Goal: Task Accomplishment & Management: Manage account settings

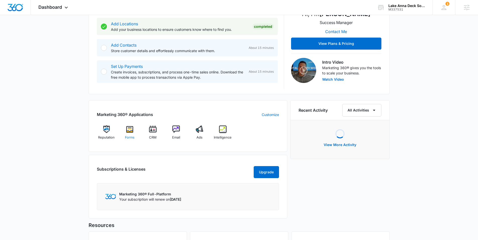
scroll to position [122, 0]
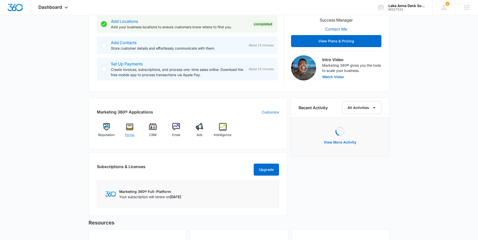
click at [135, 128] on div "Forms" at bounding box center [129, 132] width 19 height 18
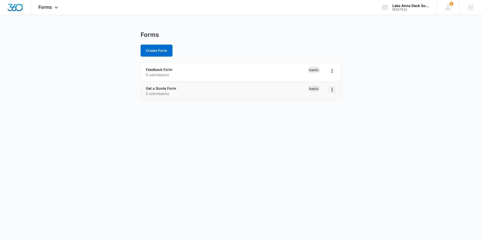
click at [331, 90] on icon "Overflow Menu" at bounding box center [332, 90] width 6 height 6
click at [321, 111] on div "Duplicate" at bounding box center [316, 112] width 16 height 4
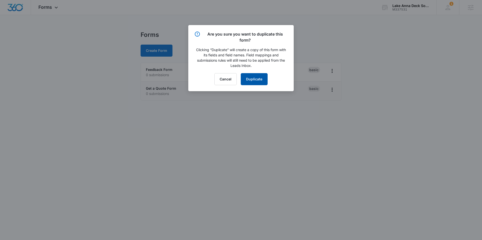
click at [254, 80] on button "Duplicate" at bounding box center [254, 79] width 27 height 12
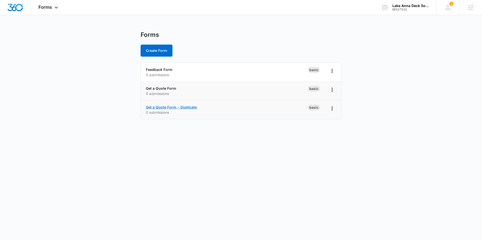
click at [185, 108] on link "Get a Quote Form - Duplicate" at bounding box center [171, 107] width 51 height 4
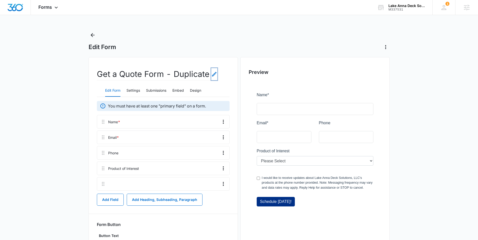
click at [212, 74] on icon "Edit Form Name" at bounding box center [214, 74] width 6 height 6
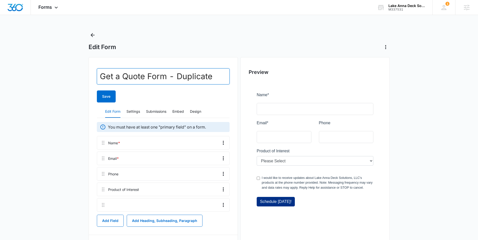
drag, startPoint x: 208, startPoint y: 76, endPoint x: 165, endPoint y: 75, distance: 42.7
click at [165, 75] on input "Get a Quote Form - Duplicate" at bounding box center [163, 77] width 133 height 16
drag, startPoint x: 144, startPoint y: 76, endPoint x: 97, endPoint y: 77, distance: 46.9
click at [97, 77] on input "Get a Quote Form" at bounding box center [163, 77] width 133 height 16
paste input "Same Day"
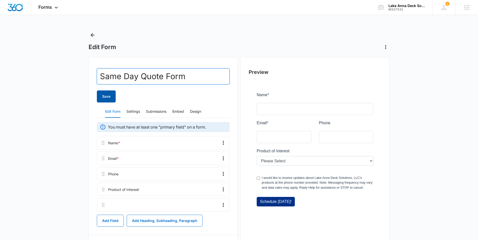
type input "Same Day Quote Form"
click at [107, 95] on button "Save" at bounding box center [106, 97] width 19 height 12
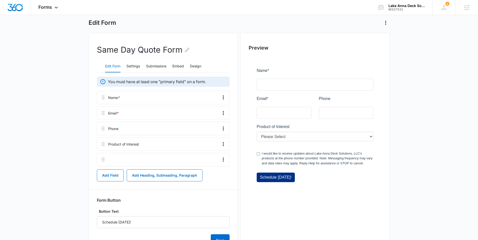
scroll to position [22, 0]
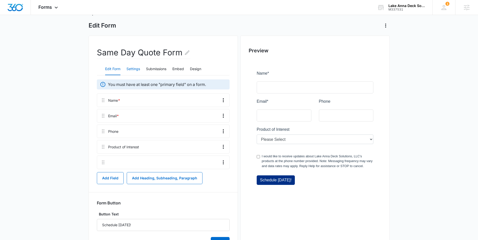
click at [132, 69] on button "Settings" at bounding box center [133, 69] width 14 height 12
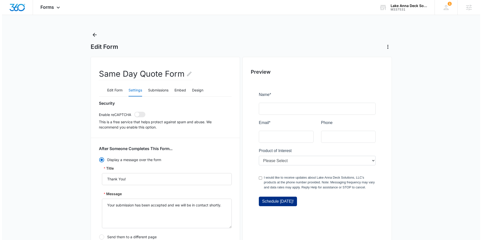
scroll to position [0, 0]
click at [92, 33] on icon "Back" at bounding box center [93, 35] width 6 height 6
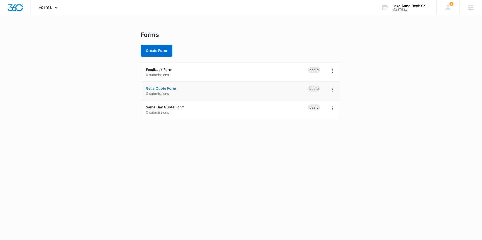
click at [161, 89] on link "Get a Quote Form" at bounding box center [161, 88] width 30 height 4
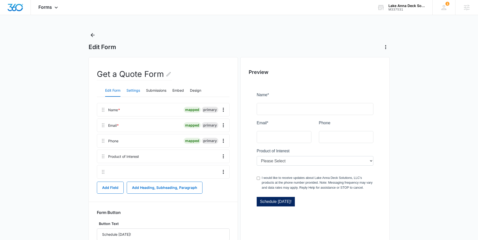
click at [132, 91] on button "Settings" at bounding box center [133, 91] width 14 height 12
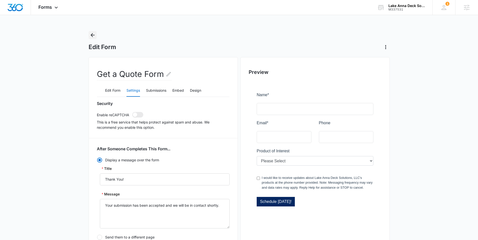
click at [91, 33] on icon "Back" at bounding box center [93, 35] width 6 height 6
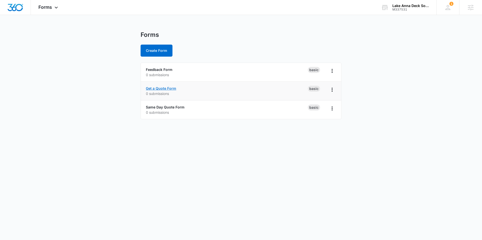
click at [169, 88] on link "Get a Quote Form" at bounding box center [161, 88] width 30 height 4
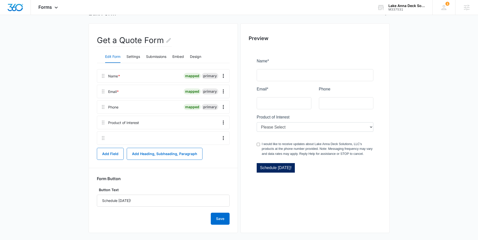
scroll to position [35, 0]
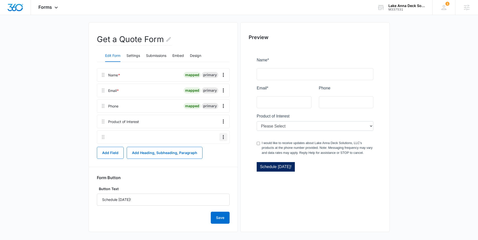
click at [223, 135] on icon "Overflow Menu" at bounding box center [223, 137] width 6 height 6
click at [238, 134] on div "Get a Quote Form Edit Form Settings Submissions Embed Design Name * mapped prim…" at bounding box center [239, 129] width 301 height 214
click at [174, 54] on button "Embed" at bounding box center [178, 56] width 12 height 12
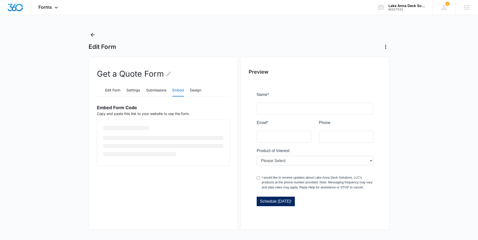
scroll to position [0, 0]
click at [109, 151] on span "Copy Embed Code" at bounding box center [123, 148] width 31 height 6
click at [90, 34] on icon "Back" at bounding box center [93, 35] width 6 height 6
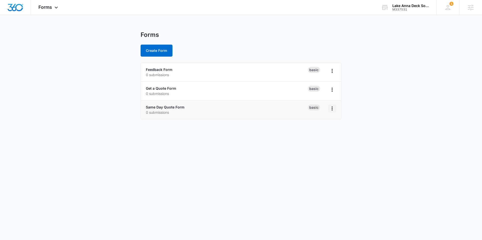
click at [334, 109] on icon "Overflow Menu" at bounding box center [332, 109] width 6 height 6
click at [323, 139] on div "Delete" at bounding box center [316, 138] width 16 height 4
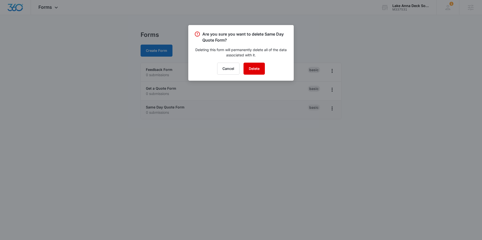
click at [245, 65] on button "Delete" at bounding box center [253, 69] width 21 height 12
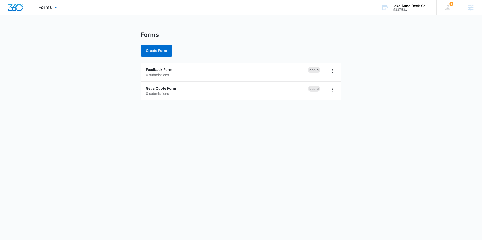
click at [14, 7] on img "Dashboard" at bounding box center [15, 8] width 16 height 8
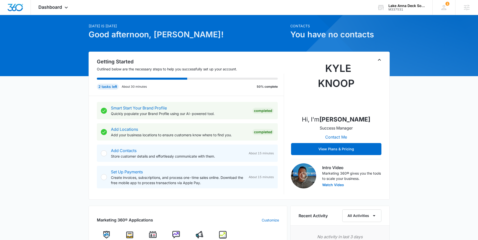
scroll to position [145, 0]
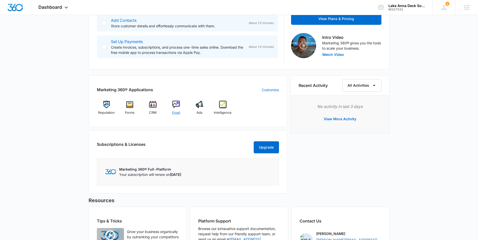
click at [172, 107] on img at bounding box center [176, 105] width 8 height 8
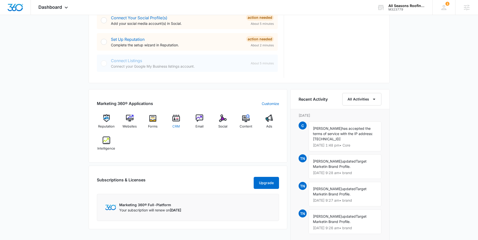
scroll to position [260, 0]
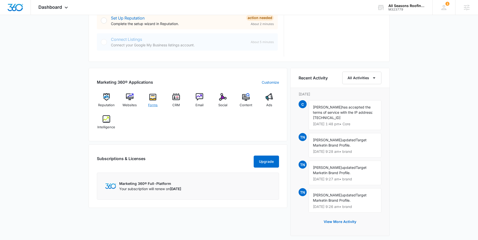
click at [148, 102] on div "Forms" at bounding box center [152, 102] width 19 height 18
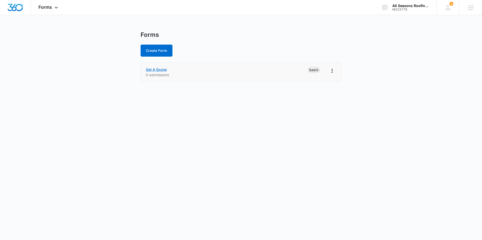
click at [149, 71] on link "Get A Quote" at bounding box center [156, 70] width 21 height 4
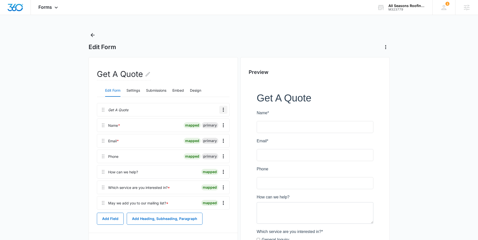
click at [223, 111] on icon "Overflow Menu" at bounding box center [223, 110] width 1 height 4
click at [215, 133] on button "Delete" at bounding box center [213, 132] width 29 height 8
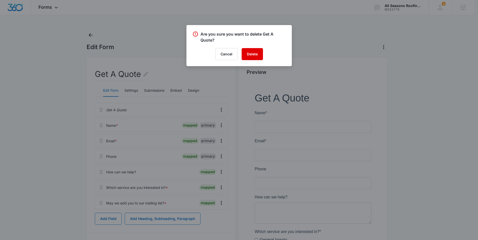
click at [250, 54] on button "Delete" at bounding box center [252, 54] width 21 height 12
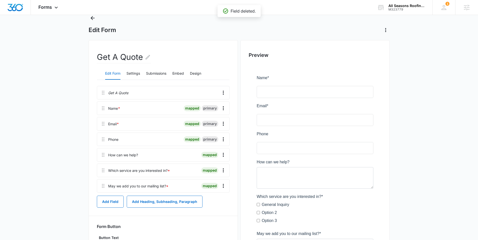
scroll to position [9, 0]
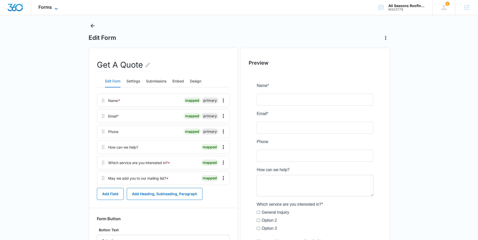
click at [48, 8] on span "Forms" at bounding box center [45, 7] width 14 height 5
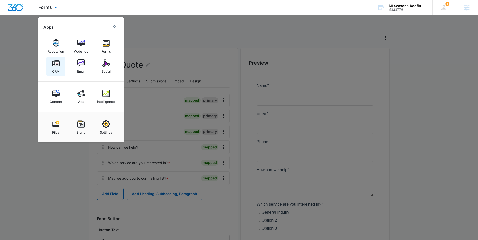
click at [51, 64] on link "CRM" at bounding box center [55, 66] width 19 height 19
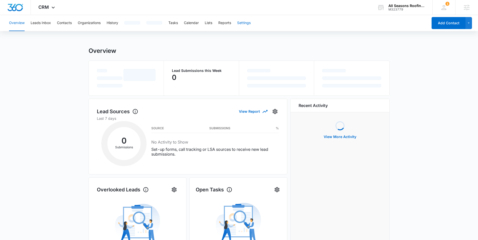
click at [241, 22] on button "Settings" at bounding box center [244, 23] width 14 height 16
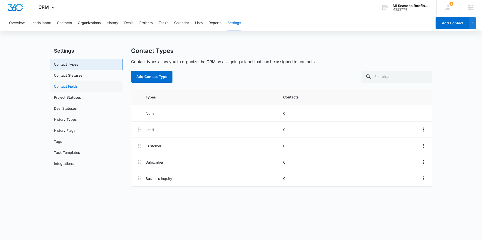
click at [78, 88] on link "Contact Fields" at bounding box center [66, 86] width 24 height 5
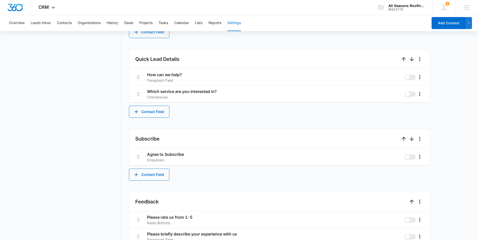
scroll to position [289, 0]
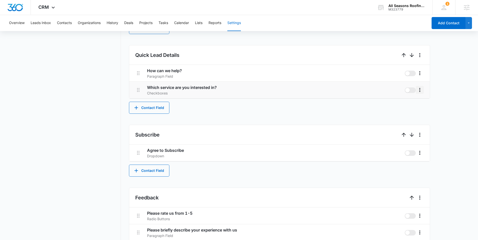
click at [422, 90] on icon "More" at bounding box center [420, 90] width 6 height 6
click at [423, 105] on div "Edit" at bounding box center [427, 104] width 11 height 4
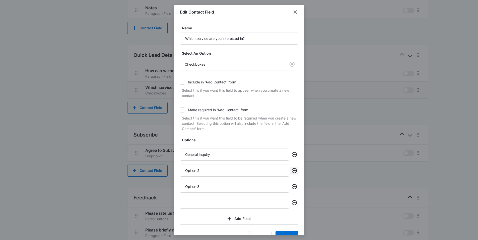
click at [292, 172] on icon "Remove" at bounding box center [294, 171] width 6 height 6
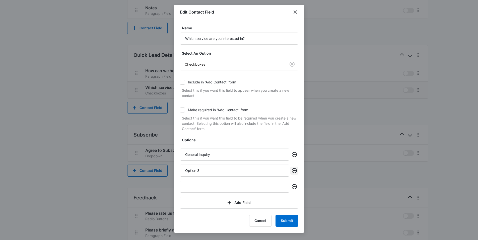
click at [292, 172] on icon "Remove" at bounding box center [294, 170] width 5 height 5
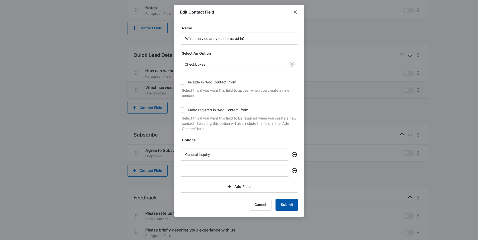
click at [286, 206] on button "Submit" at bounding box center [287, 205] width 23 height 12
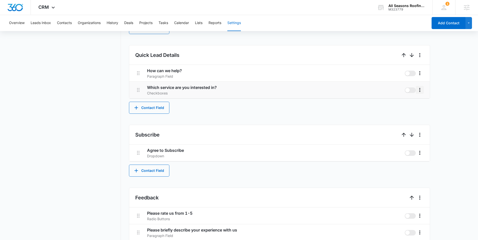
click at [419, 89] on icon "More" at bounding box center [420, 90] width 6 height 6
click at [422, 104] on div "Edit" at bounding box center [427, 104] width 11 height 4
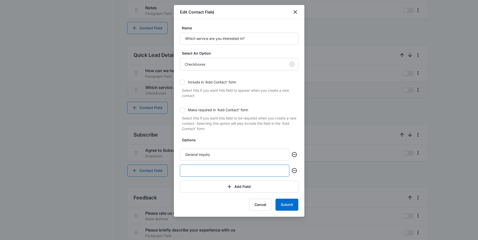
click at [199, 174] on input "text" at bounding box center [234, 171] width 109 height 12
type input "Siding"
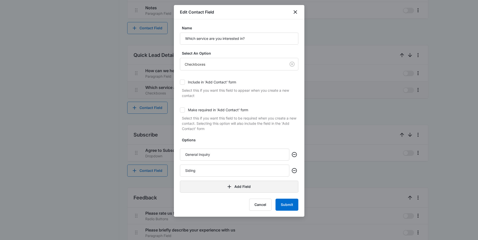
click at [203, 188] on button "Add Field" at bounding box center [239, 187] width 118 height 12
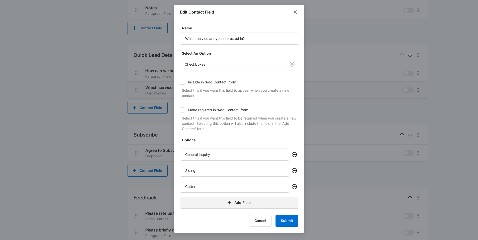
type input "Gutters"
click at [205, 202] on button "Add Field" at bounding box center [239, 203] width 118 height 12
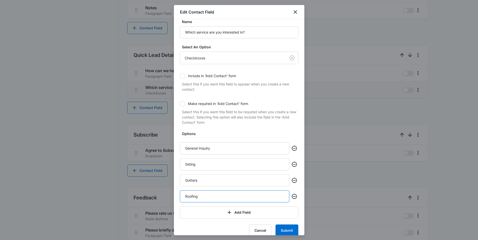
scroll to position [14, 0]
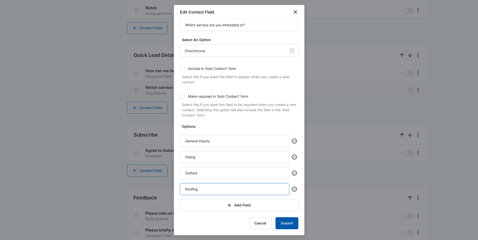
type input "Roofing"
click at [284, 228] on button "Submit" at bounding box center [287, 224] width 23 height 12
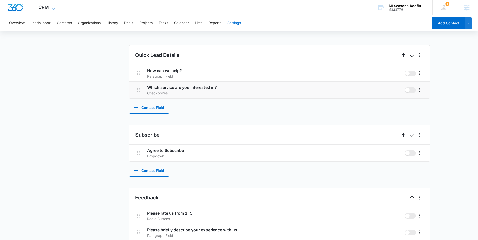
click at [43, 7] on span "CRM" at bounding box center [43, 7] width 11 height 5
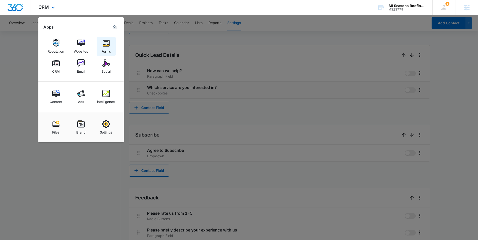
click at [102, 42] on img at bounding box center [106, 43] width 8 height 8
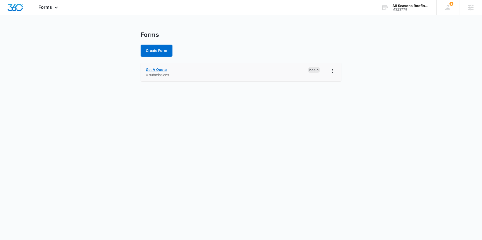
click at [152, 69] on link "Get A Quote" at bounding box center [156, 70] width 21 height 4
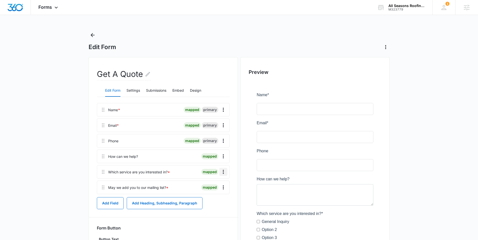
click at [223, 171] on icon "Overflow Menu" at bounding box center [223, 172] width 6 height 6
click at [206, 185] on div "Edit" at bounding box center [210, 186] width 11 height 4
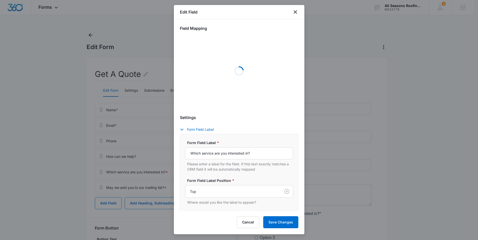
select select "350"
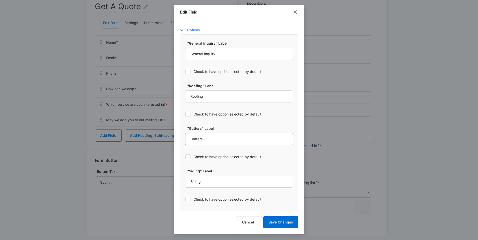
scroll to position [74, 0]
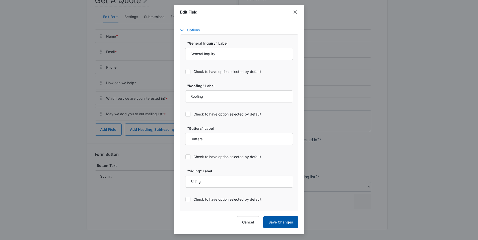
click at [267, 223] on button "Save Changes" at bounding box center [280, 223] width 35 height 12
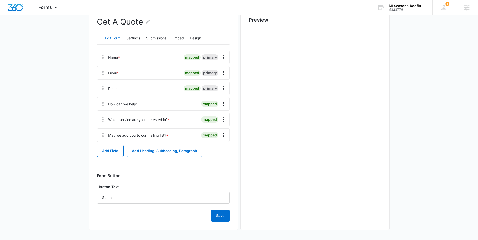
scroll to position [0, 0]
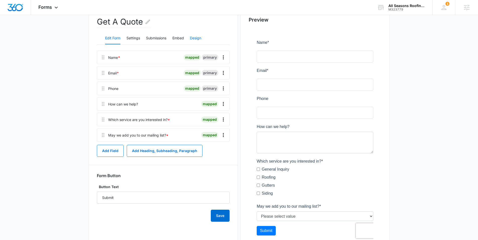
click at [197, 40] on button "Design" at bounding box center [195, 38] width 11 height 12
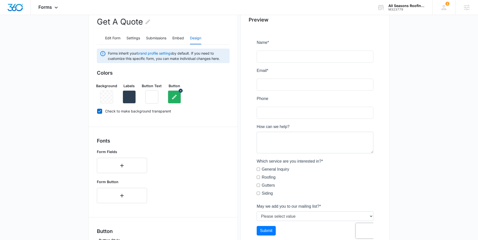
click at [173, 98] on icon "button" at bounding box center [174, 97] width 5 height 5
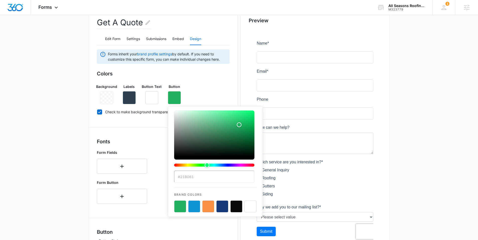
click at [178, 206] on button "color-picker-container" at bounding box center [180, 207] width 12 height 12
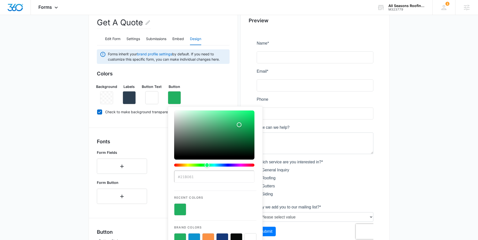
click at [211, 89] on div "Background Labels Button Text Button #21B061 Recent Colors Brand Colors" at bounding box center [163, 92] width 133 height 24
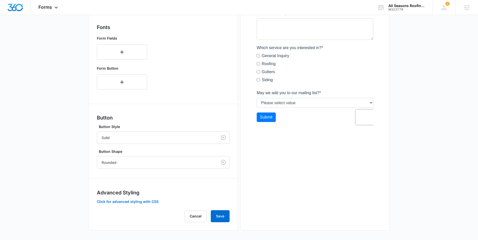
scroll to position [167, 0]
click at [217, 217] on button "Save" at bounding box center [220, 216] width 19 height 12
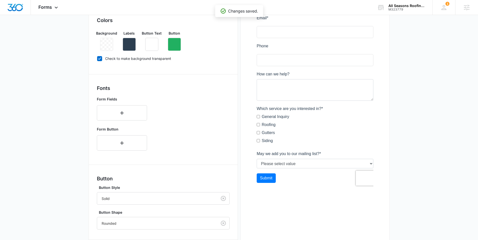
scroll to position [0, 0]
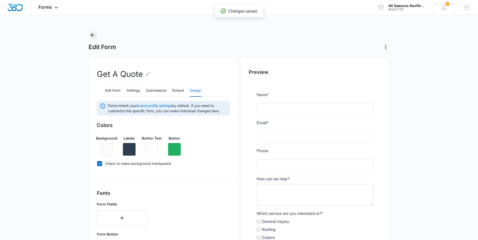
click at [89, 33] on button "Back" at bounding box center [93, 35] width 8 height 8
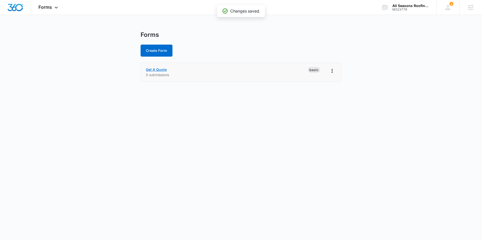
click at [147, 70] on link "Get A Quote" at bounding box center [156, 70] width 21 height 4
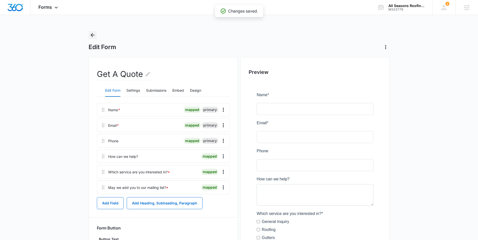
click at [94, 33] on icon "Back" at bounding box center [93, 35] width 6 height 6
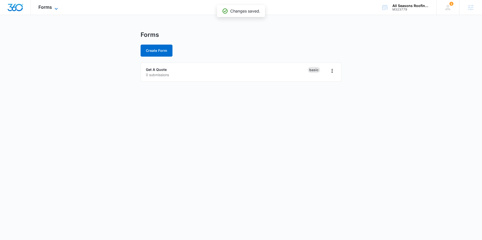
click at [44, 7] on span "Forms" at bounding box center [45, 7] width 14 height 5
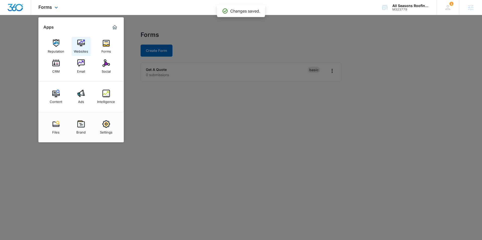
click at [77, 43] on img at bounding box center [81, 43] width 8 height 8
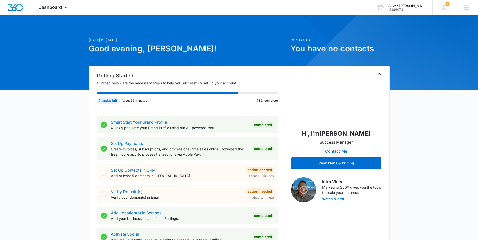
scroll to position [1, 0]
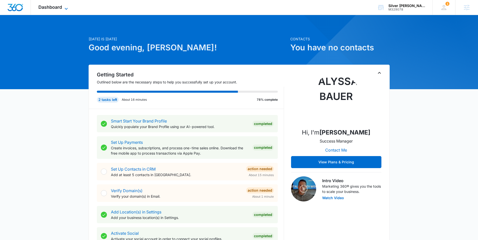
click at [48, 10] on span "Dashboard" at bounding box center [50, 7] width 24 height 5
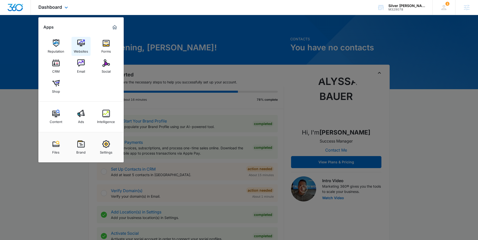
click at [82, 44] on img at bounding box center [81, 43] width 8 height 8
